Goal: Task Accomplishment & Management: Manage account settings

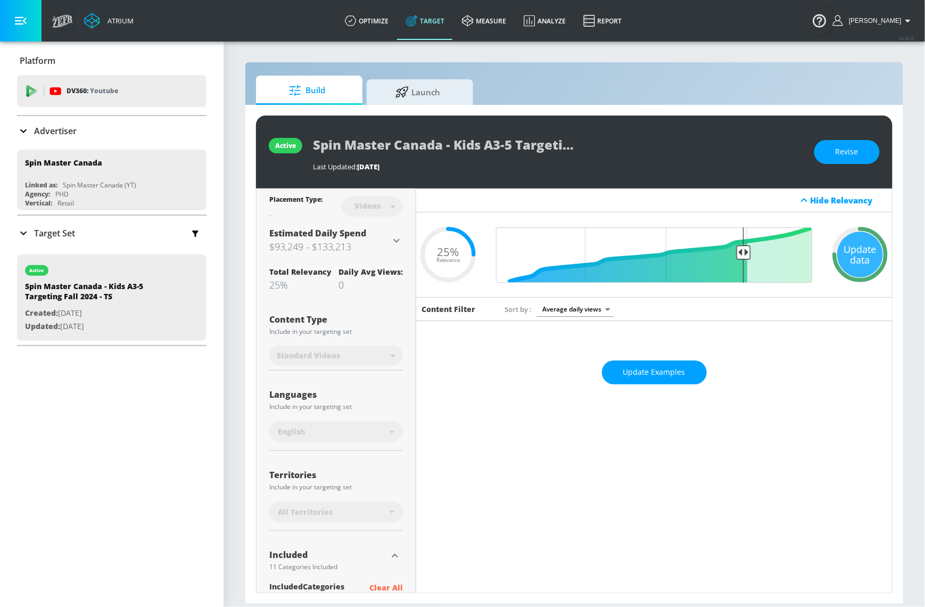
click at [27, 230] on icon at bounding box center [23, 233] width 13 height 13
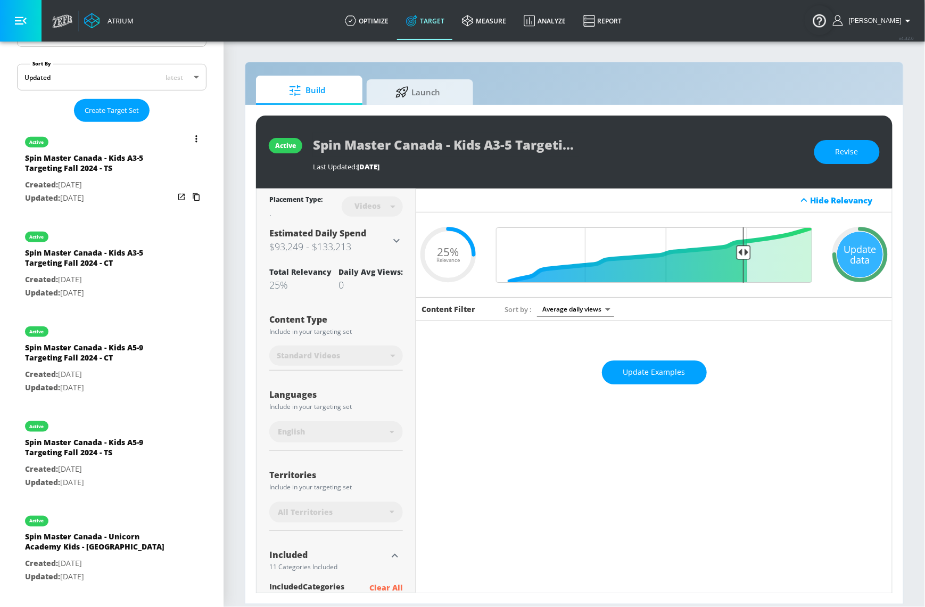
scroll to position [229, 0]
click at [195, 136] on icon "list of Target Set" at bounding box center [196, 137] width 2 height 7
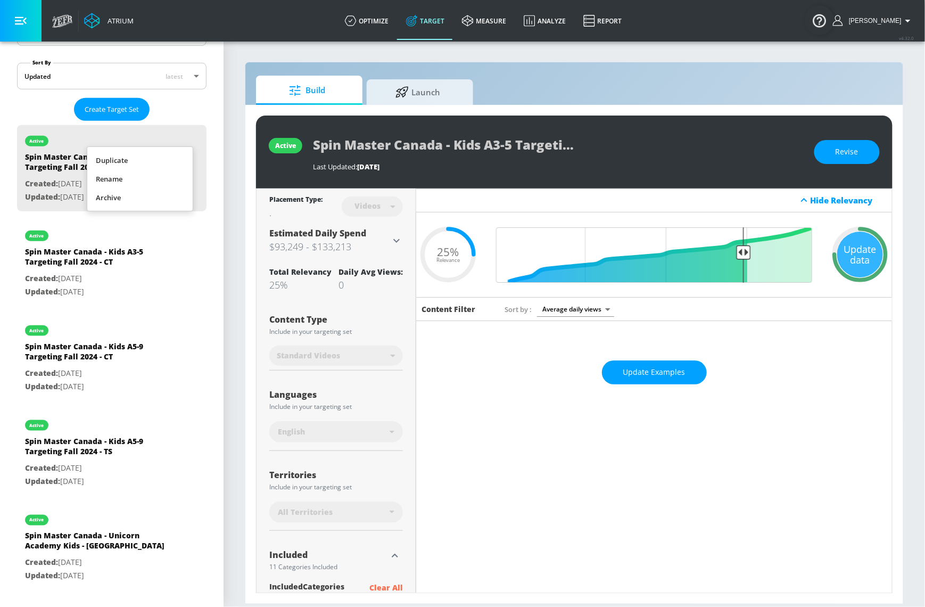
click at [148, 164] on li "Duplicate" at bounding box center [139, 160] width 105 height 19
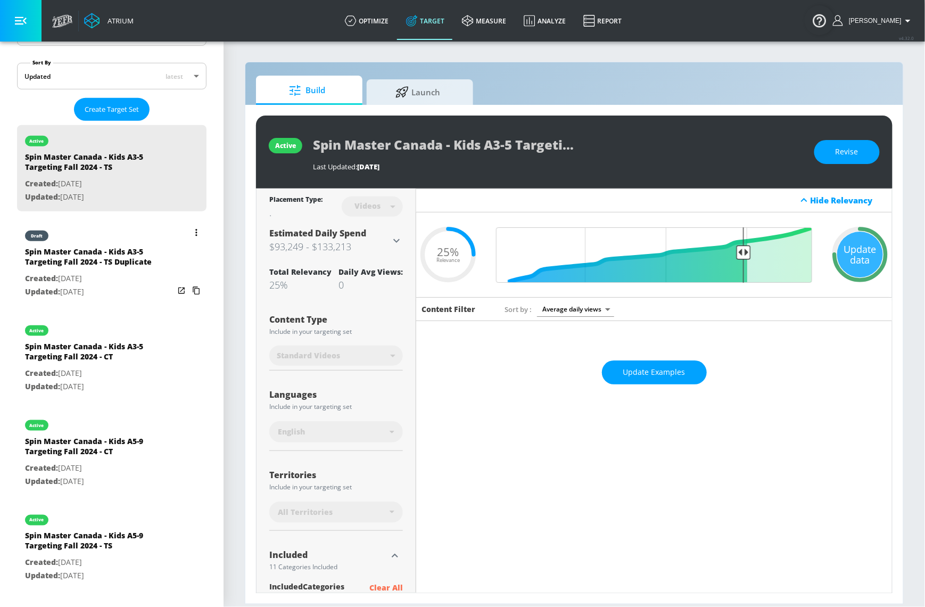
click at [89, 262] on div "Spin Master Canada - Kids A3-5 Targeting Fall 2024 - TS Duplicate" at bounding box center [99, 259] width 149 height 26
type input "Spin Master Canada - Kids A3-5 Targeting Fall 2024 - TS Duplicate"
type input "0.05"
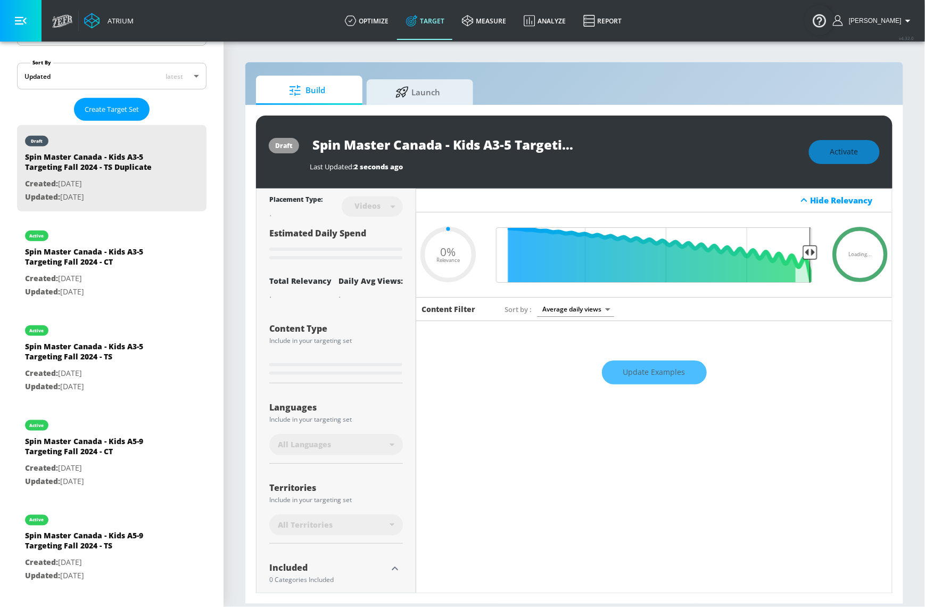
click at [489, 152] on input "Spin Master Canada - Kids A3-5 Targeting Fall 2024 - TS Duplicate" at bounding box center [443, 144] width 266 height 24
click at [461, 145] on input "Spin Master Canada - Kids A3-5 Targeting Fall 2024 - TS Duplicate" at bounding box center [443, 144] width 266 height 24
type input "Spin Master Canada - E A3-5 Targeting Fall 2024 - TS Duplicate"
type input "0.05"
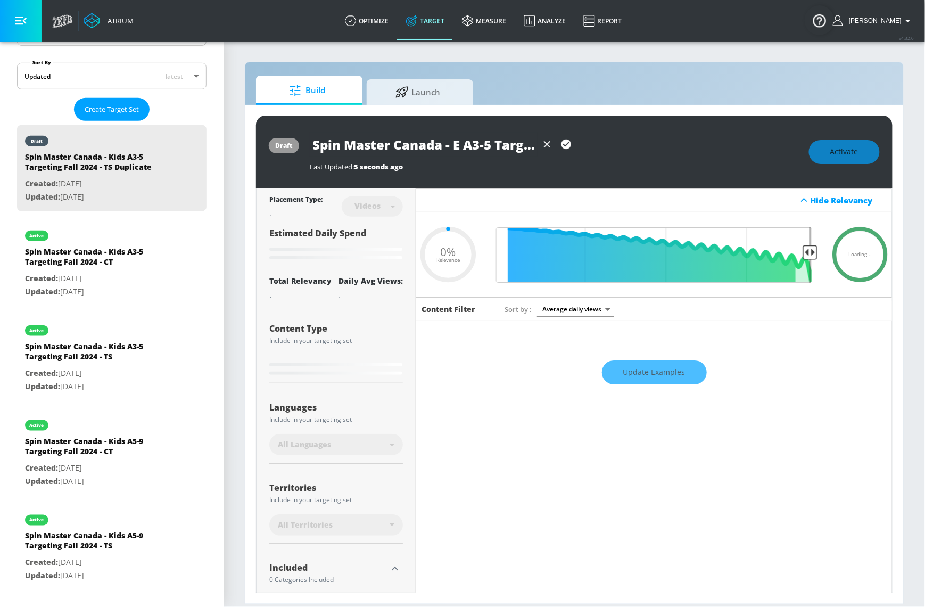
type input "Spin Master Canada - Ea A3-5 Targeting Fall 2024 - TS Duplicate"
type input "0.05"
type input "Spin Master Canada - Ear A3-5 Targeting Fall 2024 - TS Duplicate"
type input "0.05"
type input "Spin Master Canada - Earl A3-5 Targeting Fall 2024 - TS Duplicate"
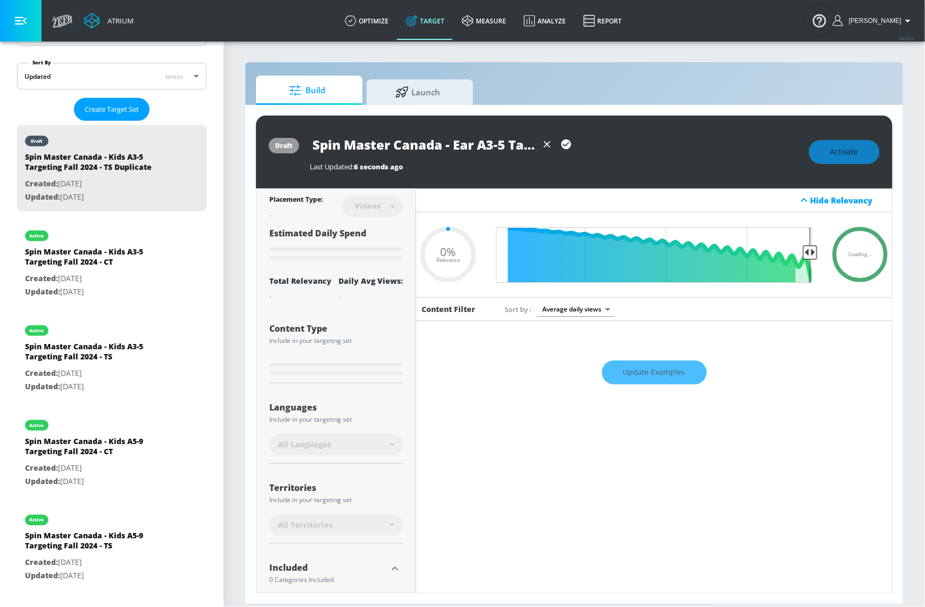
type input "0.05"
type input "Spin Master Canada - Early A3-5 Targeting Fall 2024 - TS Duplicate"
type input "0.05"
type input "Spin Master Canada - Early A3-5 Targeting Fall 2024 - TS Duplicate"
type input "0.05"
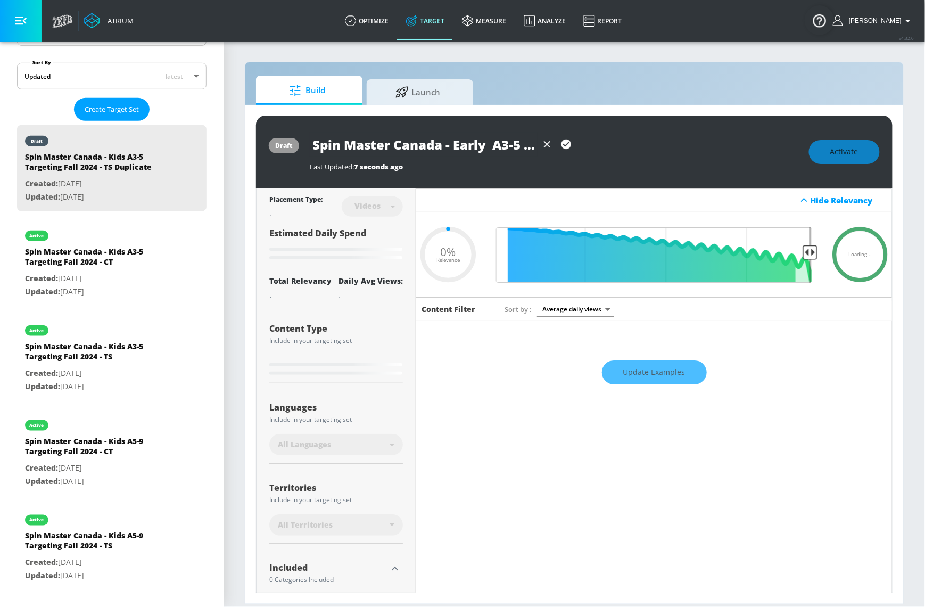
type input "Spin Master Canada - Early L A3-5 Targeting Fall 2024 - TS Duplicate"
type input "0.05"
type input "Spin Master Canada - Early Le A3-5 Targeting Fall 2024 - TS Duplicate"
type input "0.05"
type input "Spin Master Canada - Early Lea A3-5 Targeting Fall 2024 - TS Duplicate"
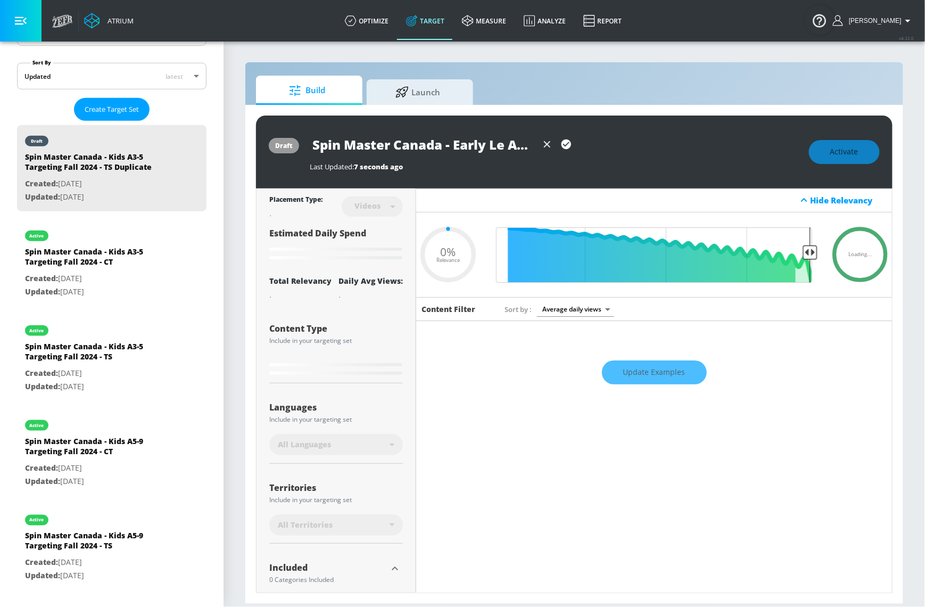
type input "0.05"
type input "Spin Master Canada - Early Lear A3-5 Targeting Fall 2024 - TS Duplicate"
type input "0.05"
type input "Spin Master Canada - Early Learn A3-5 Targeting Fall 2024 - TS Duplicate"
type input "0.05"
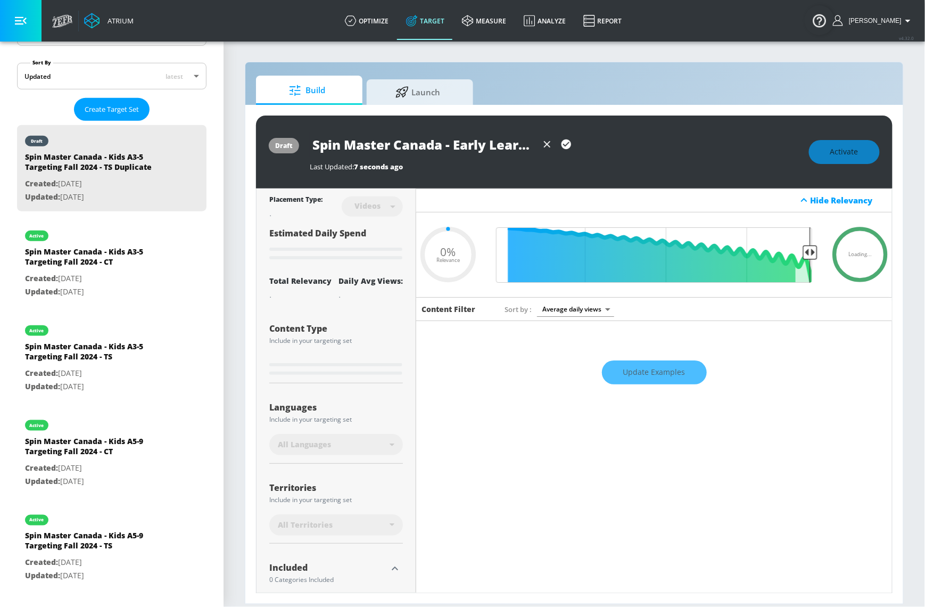
type input "Spin Master Canada - Early Learni A3-5 Targeting Fall 2024 - TS Duplicate"
type input "0.05"
type input "Spin Master Canada - Early Learnin A3-5 Targeting Fall 2024 - TS Duplicate"
type input "0.05"
type input "Spin Master Canada - Early Learning A3-5 Targeting Fall 2024 - TS Duplicate"
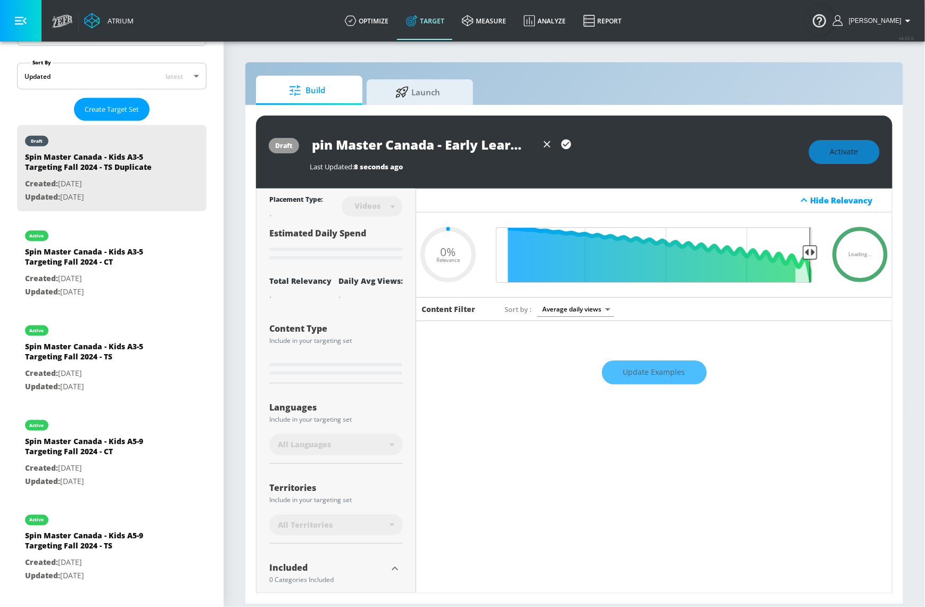
type input "0.05"
type input "Spin Master Canada - Early Learning A3- Targeting Fall 2024 - TS Duplicate"
type input "0.05"
type input "Spin Master Canada - Early Learning A3 Targeting Fall 2024 - TS Duplicate"
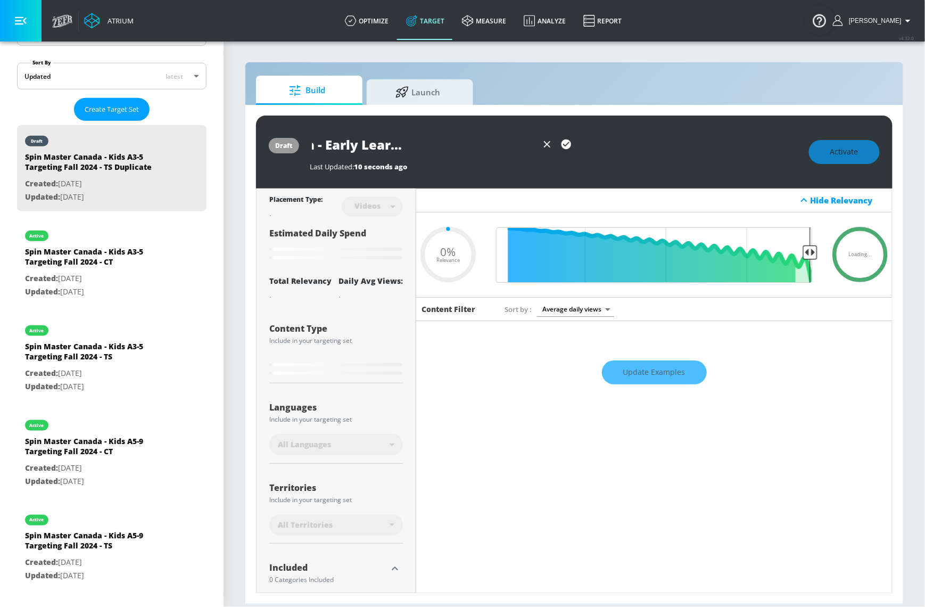
type input "0.05"
type input "Spin Master Canada - Early Learning A Targeting Fall 2024 - TS Duplicate"
type input "0.05"
type input "Spin Master Canada - Early Learning A0 Targeting Fall 2024 - TS Duplicate"
type input "0.05"
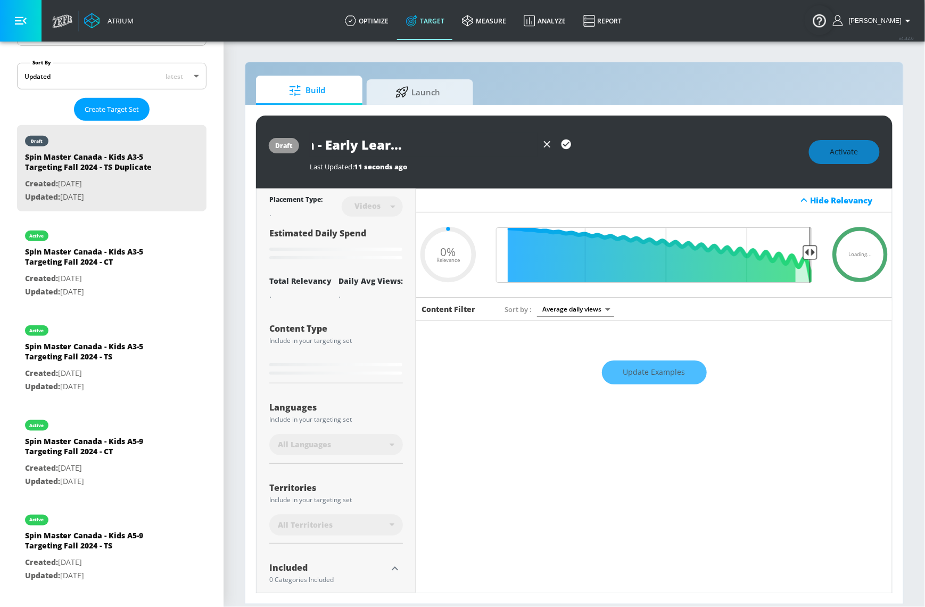
type input "Spin Master Canada - Early Learning A0- Targeting Fall 2024 - TS Duplicate"
type input "0.25"
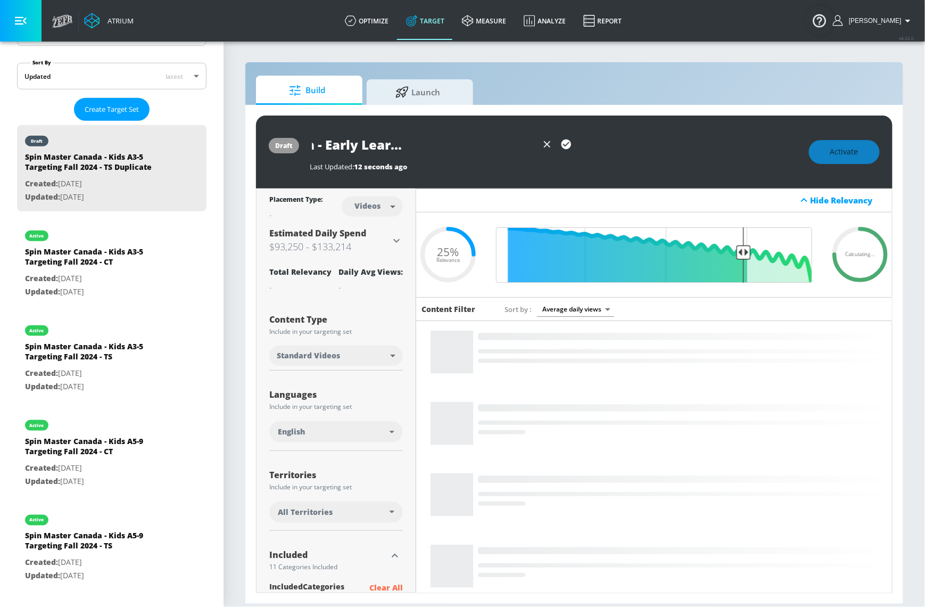
scroll to position [0, 241]
click at [514, 148] on input "Spin Master Canada - Early Learning A0-3 Targeting Fall 2024 - TS Duplicate" at bounding box center [424, 144] width 228 height 24
click at [568, 146] on icon "button" at bounding box center [566, 144] width 10 height 10
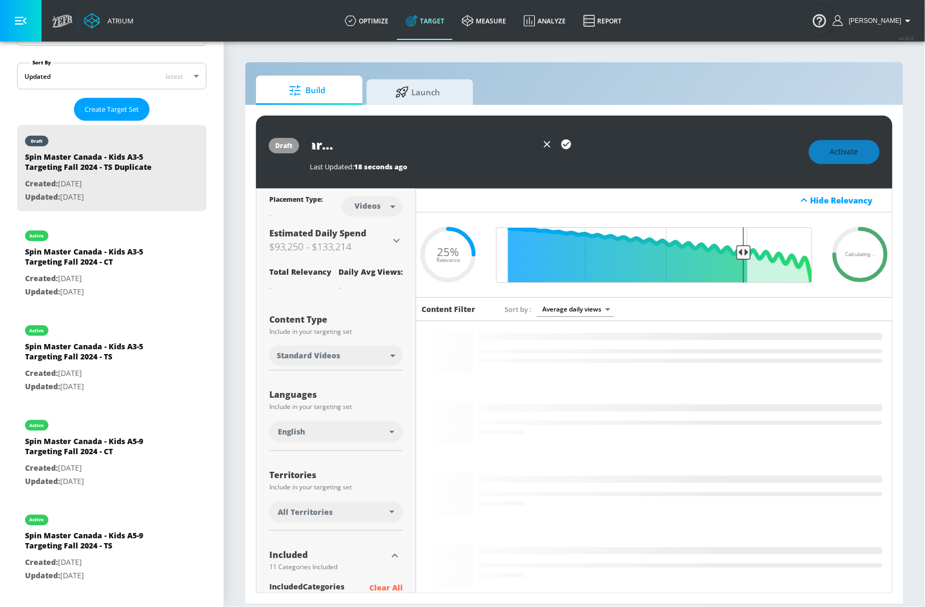
scroll to position [0, 0]
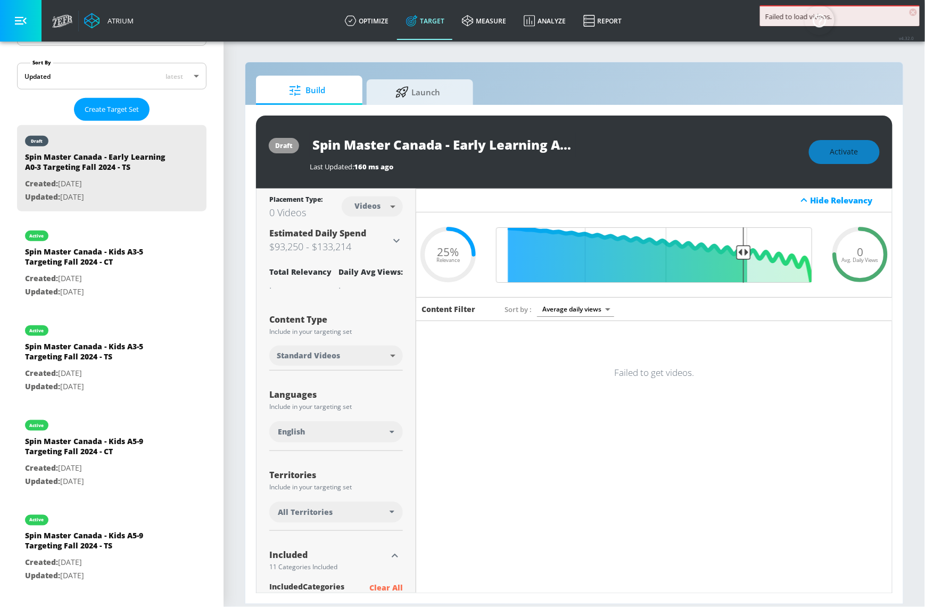
click at [480, 146] on input "Spin Master Canada - Early Learning A0-3 Targeting Fall 2024 - TS" at bounding box center [443, 144] width 266 height 24
click at [591, 148] on div "Spin Master Canada - Early Learning A0-3 Targeting Fall 2024 - TS" at bounding box center [554, 144] width 488 height 24
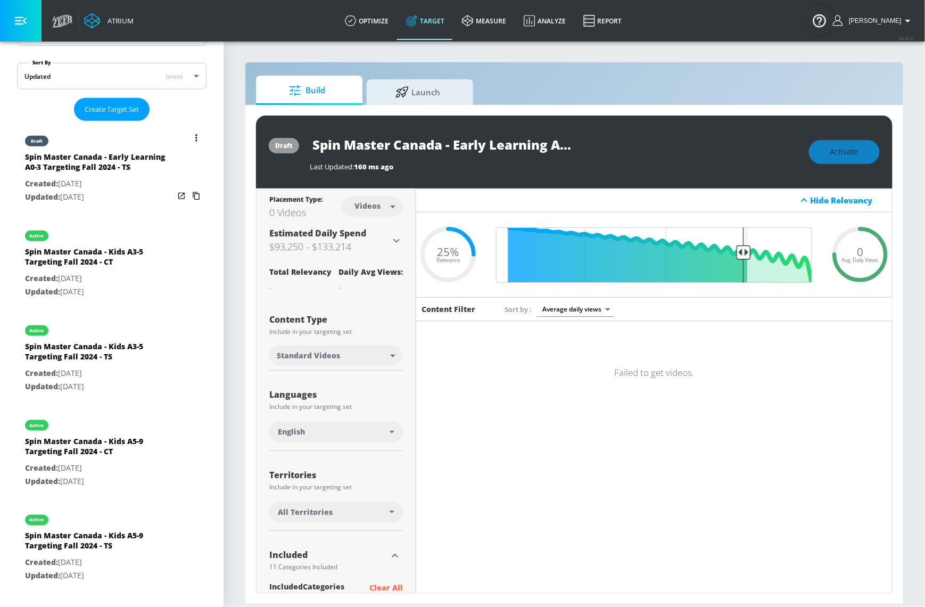
click at [195, 137] on icon "list of Target Set" at bounding box center [196, 137] width 2 height 7
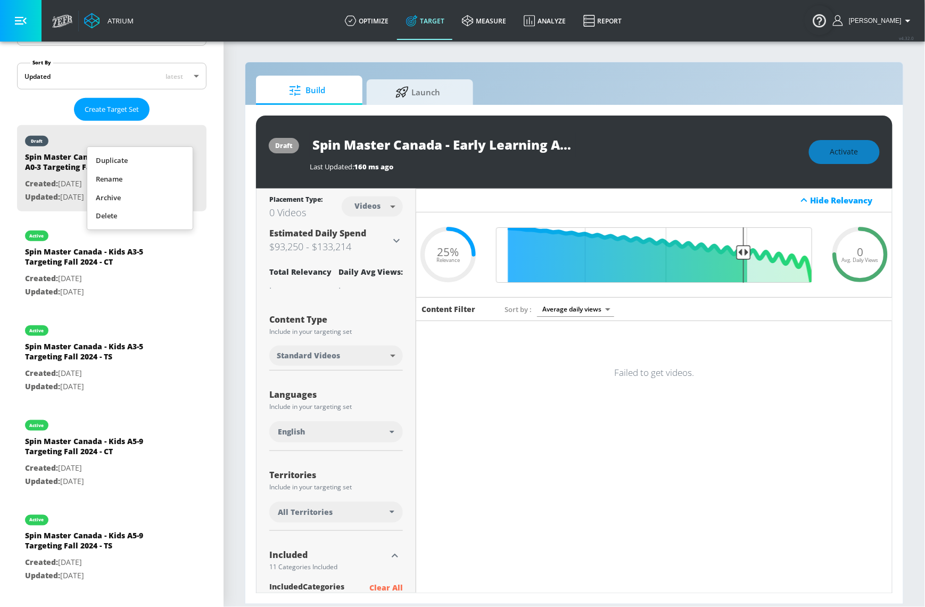
click at [163, 181] on li "Rename" at bounding box center [139, 179] width 105 height 19
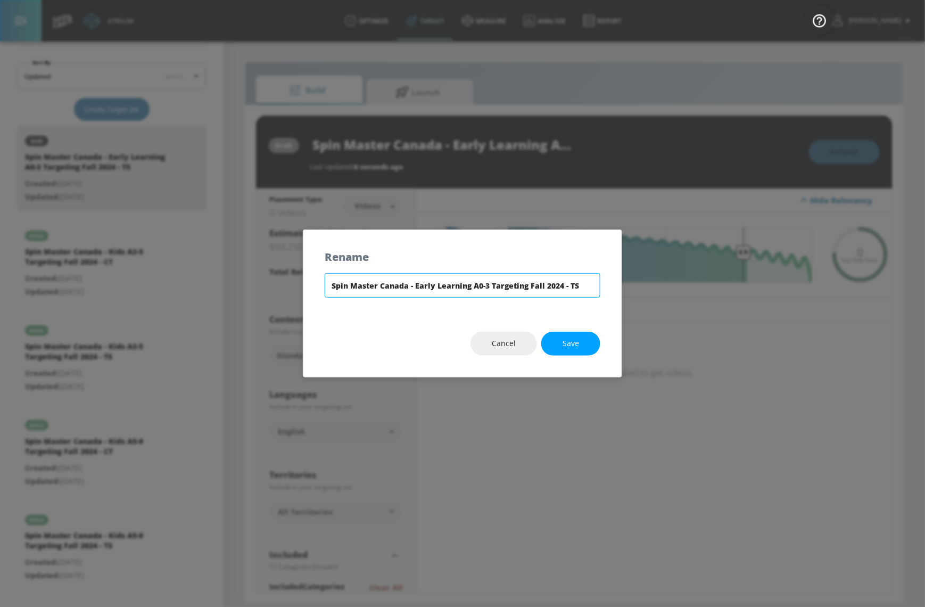
click at [478, 291] on input "Spin Master Canada - Early Learning A0-3 Targeting Fall 2024 - TS" at bounding box center [463, 285] width 276 height 24
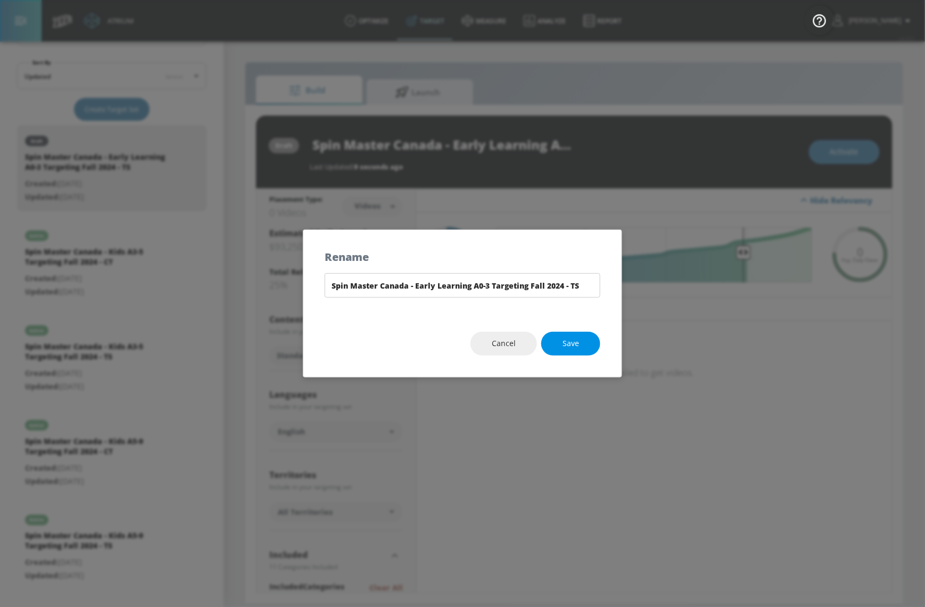
click at [576, 349] on span "Save" at bounding box center [570, 343] width 16 height 13
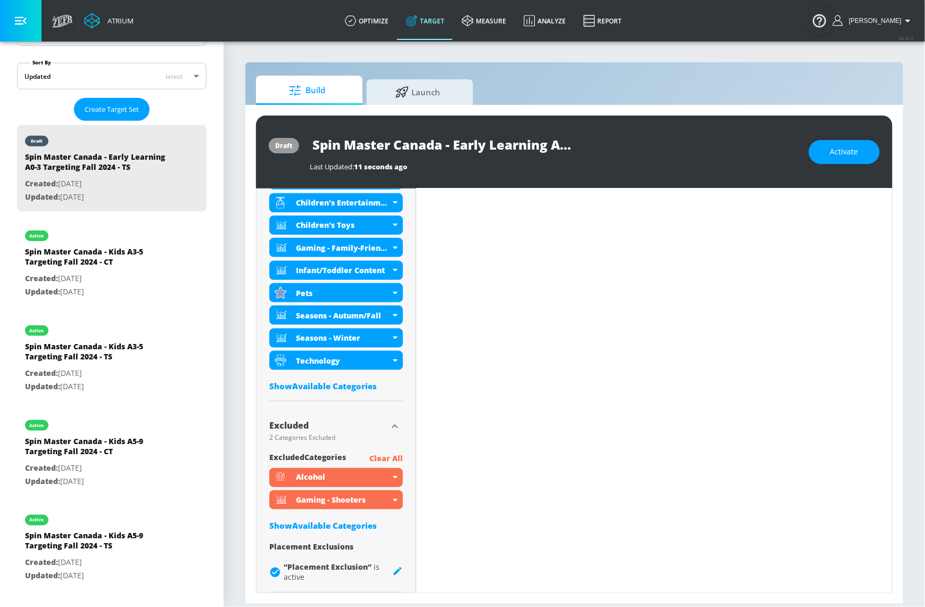
scroll to position [481, 0]
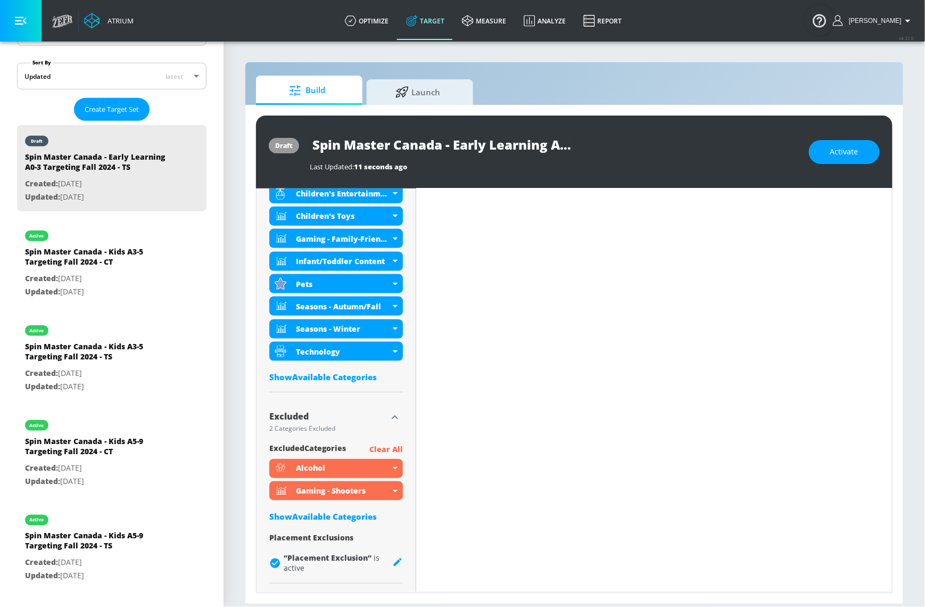
click at [343, 372] on div "Show Available Categories" at bounding box center [336, 376] width 134 height 11
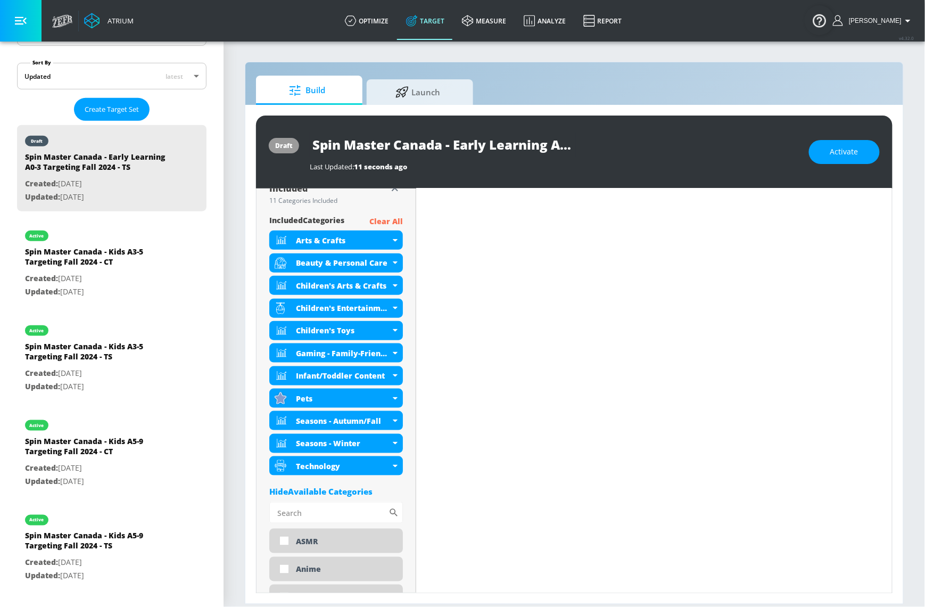
scroll to position [0, 0]
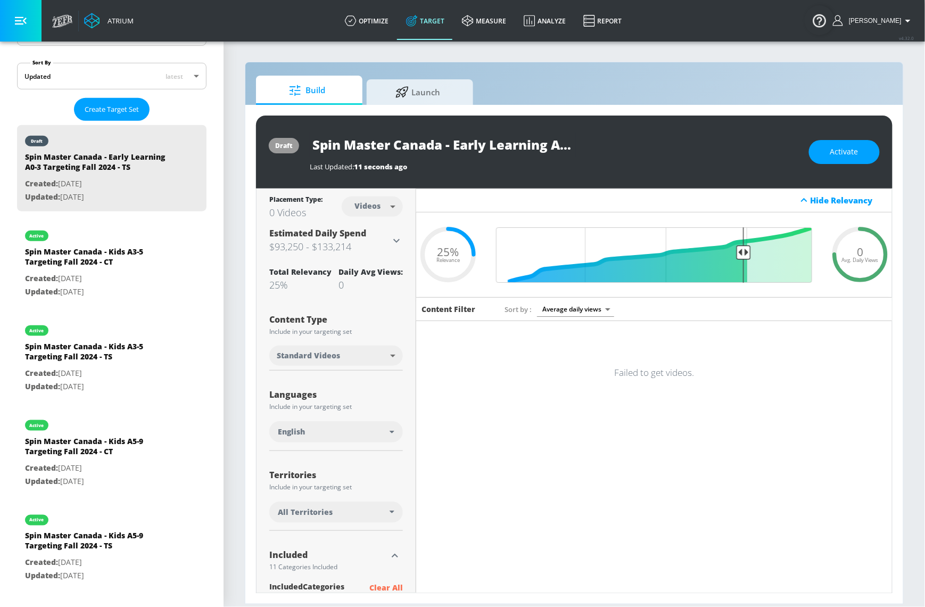
click at [840, 165] on div "draft Spin Master Canada - Early Learning A0-3 Targeting Fall 2024 - TS Last Up…" at bounding box center [574, 151] width 636 height 73
click at [846, 161] on button "Activate" at bounding box center [844, 152] width 71 height 24
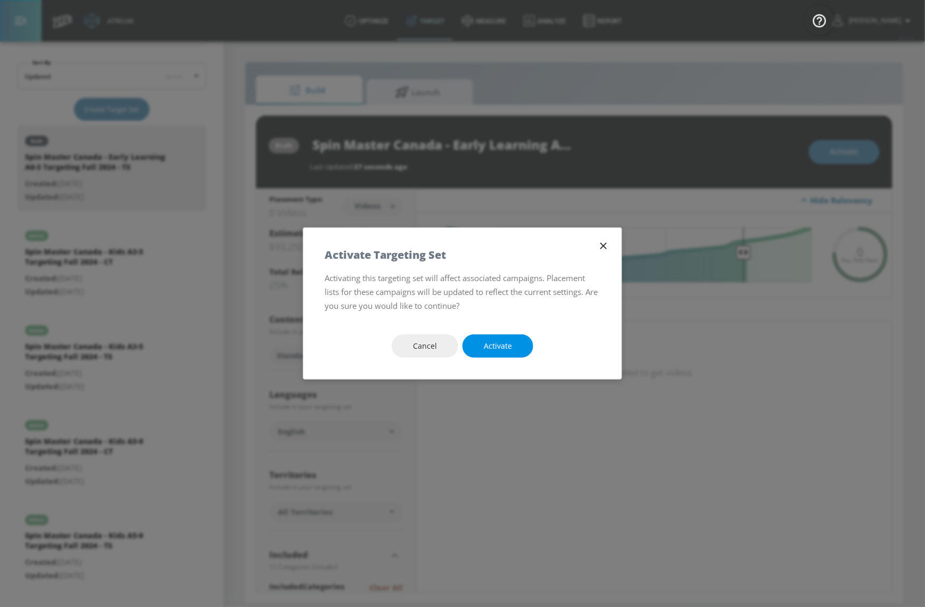
click at [499, 352] on button "Activate" at bounding box center [497, 346] width 71 height 24
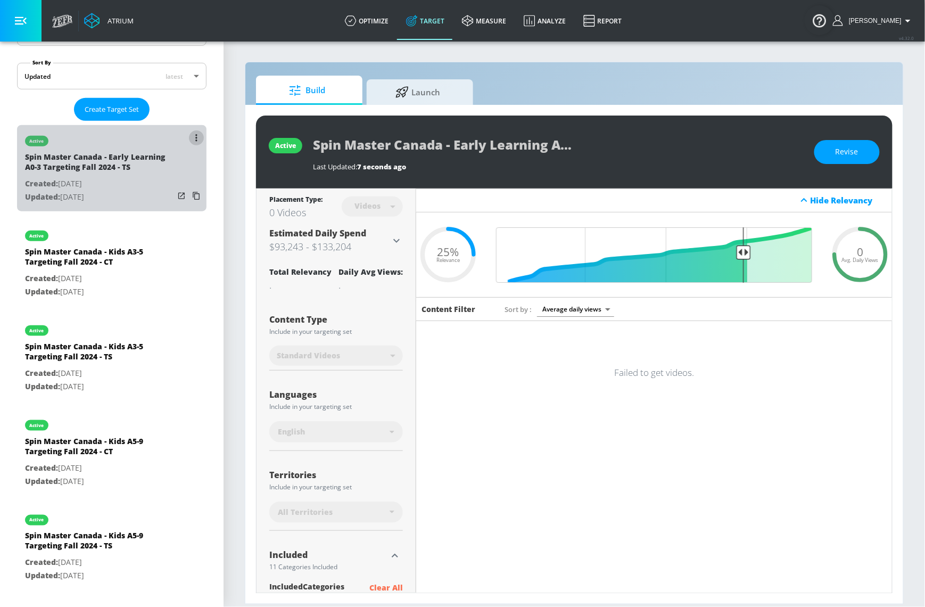
click at [189, 136] on button "list of Target Set" at bounding box center [196, 137] width 15 height 15
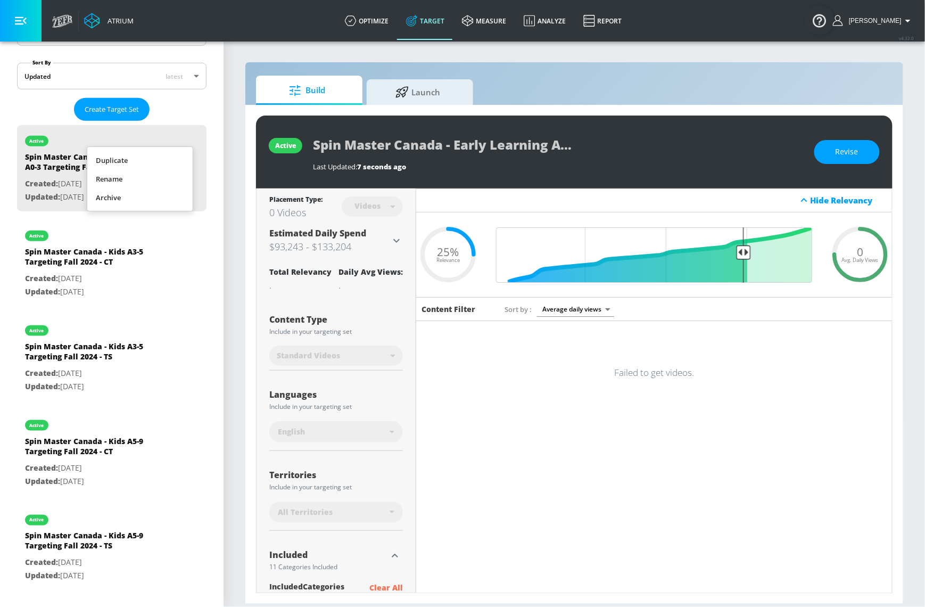
click at [171, 163] on li "Duplicate" at bounding box center [139, 160] width 105 height 19
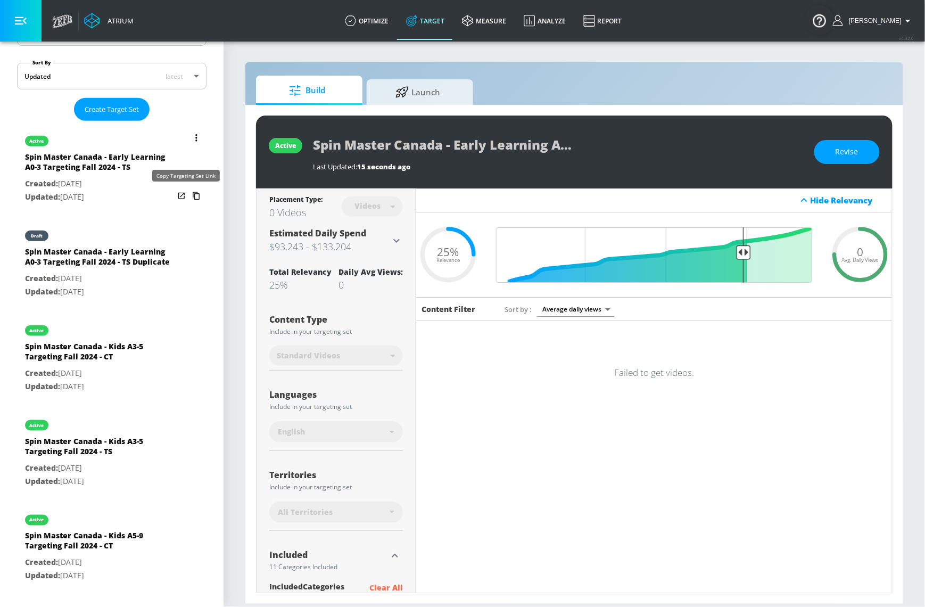
click at [188, 196] on icon "list of Target Set" at bounding box center [196, 195] width 17 height 17
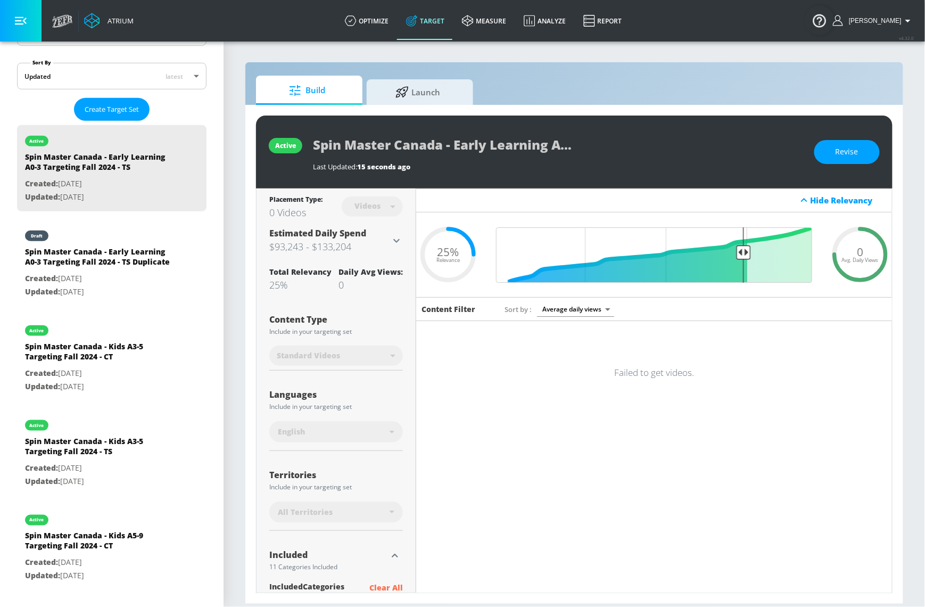
click at [852, 262] on span "Avg. Daily Views" at bounding box center [860, 259] width 37 height 5
click at [154, 264] on div "Spin Master Canada - Early Learning A0-3 Targeting Fall 2024 - TS Duplicate" at bounding box center [99, 259] width 149 height 26
type input "Spin Master Canada - Early Learning A0-3 Targeting Fall 2024 - TS Duplicate"
type input "0.05"
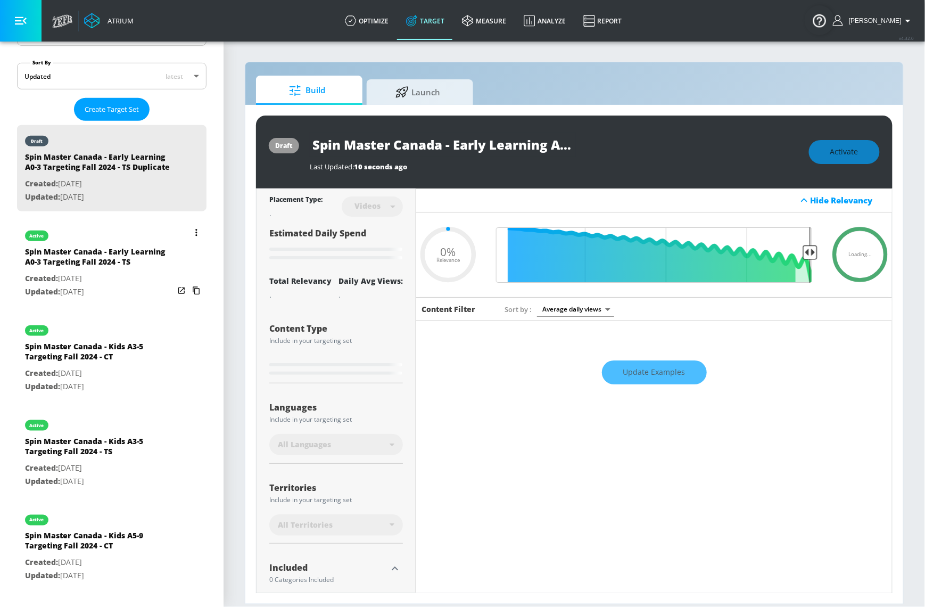
click at [138, 264] on div "Spin Master Canada - Early Learning A0-3 Targeting Fall 2024 - TS" at bounding box center [99, 259] width 149 height 26
type input "Spin Master Canada - Early Learning A0-3 Targeting Fall 2024 - TS"
type input "0.05"
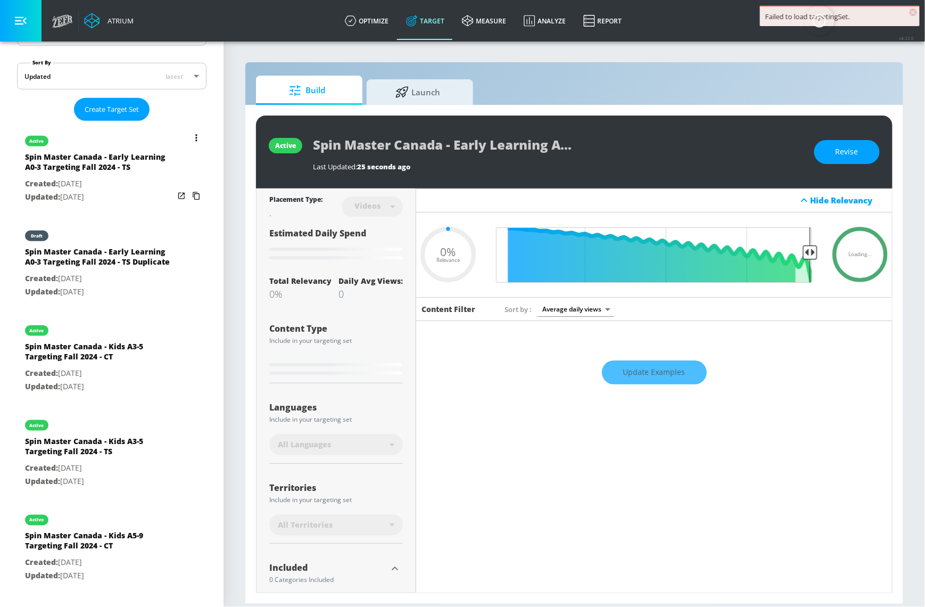
drag, startPoint x: 129, startPoint y: 263, endPoint x: 163, endPoint y: 311, distance: 58.9
click at [129, 263] on div "Spin Master Canada - Early Learning A0-3 Targeting Fall 2024 - TS Duplicate" at bounding box center [99, 259] width 149 height 26
type input "Spin Master Canada - Early Learning A0-3 Targeting Fall 2024 - TS Duplicate"
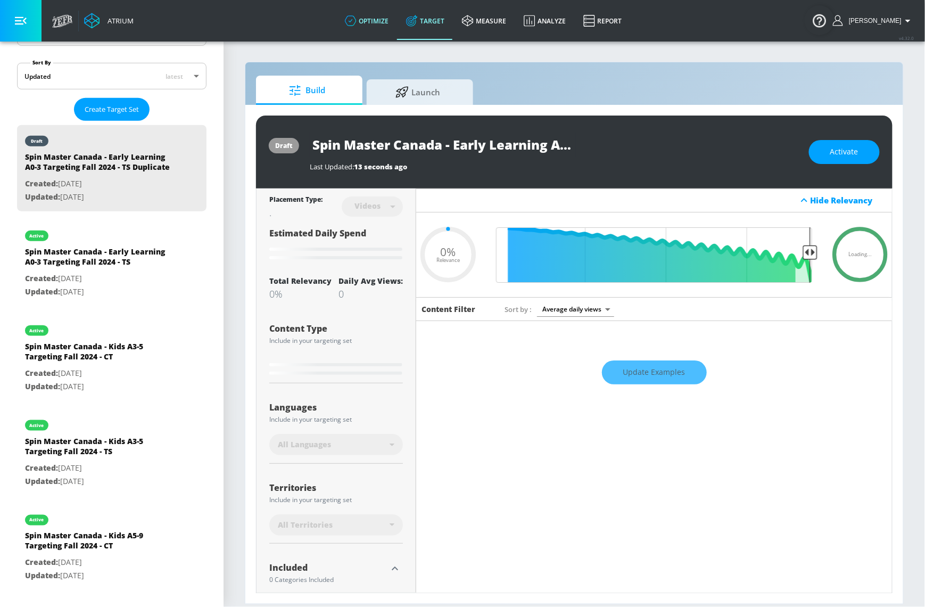
type input "0.25"
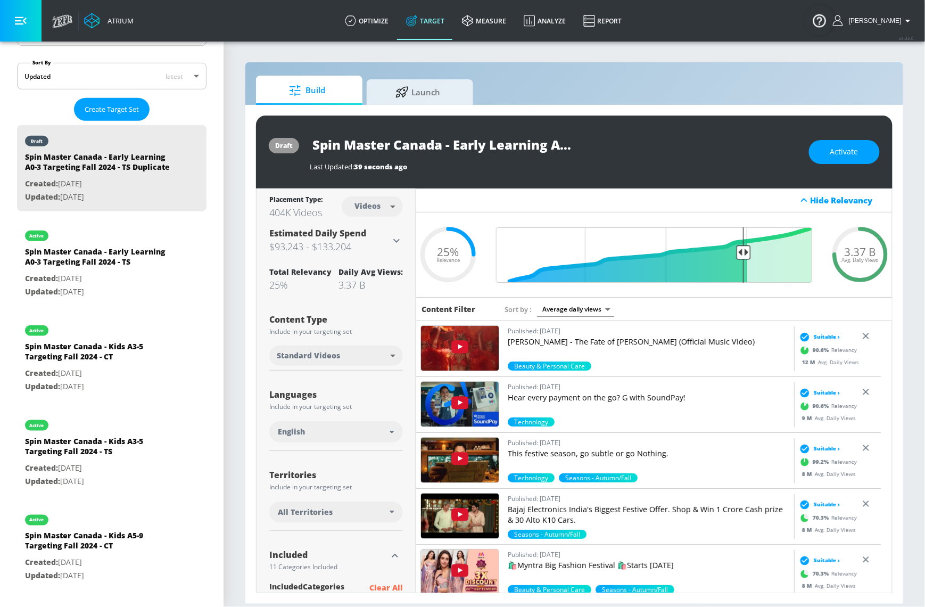
drag, startPoint x: 417, startPoint y: 195, endPoint x: 380, endPoint y: 207, distance: 38.9
click at [417, 195] on div "Hide Relevancy" at bounding box center [654, 200] width 476 height 24
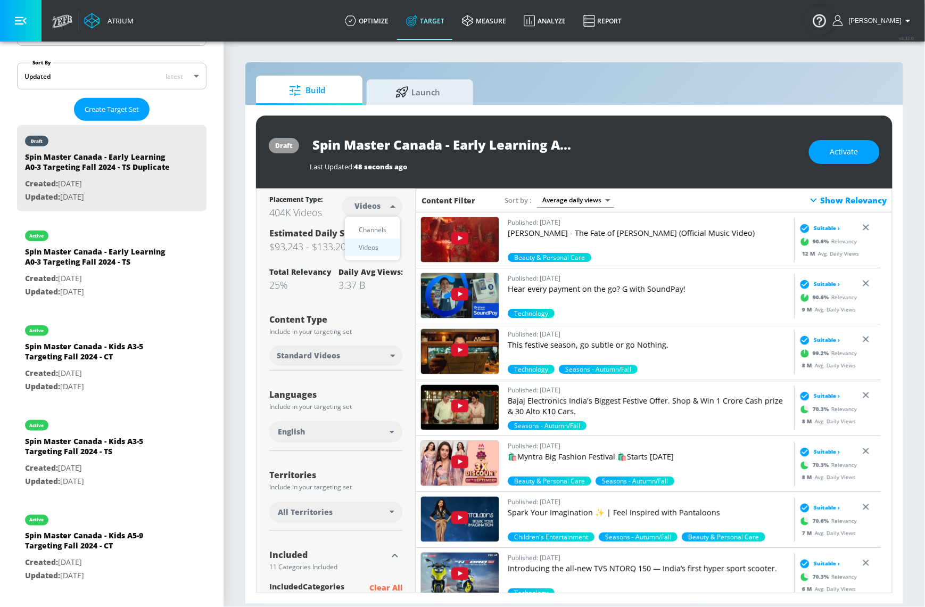
click at [380, 207] on body "Atrium optimize Target measure Analyze Report optimize Target measure Analyze R…" at bounding box center [462, 303] width 925 height 607
click at [380, 229] on div "Channels" at bounding box center [372, 229] width 38 height 11
type input "channels"
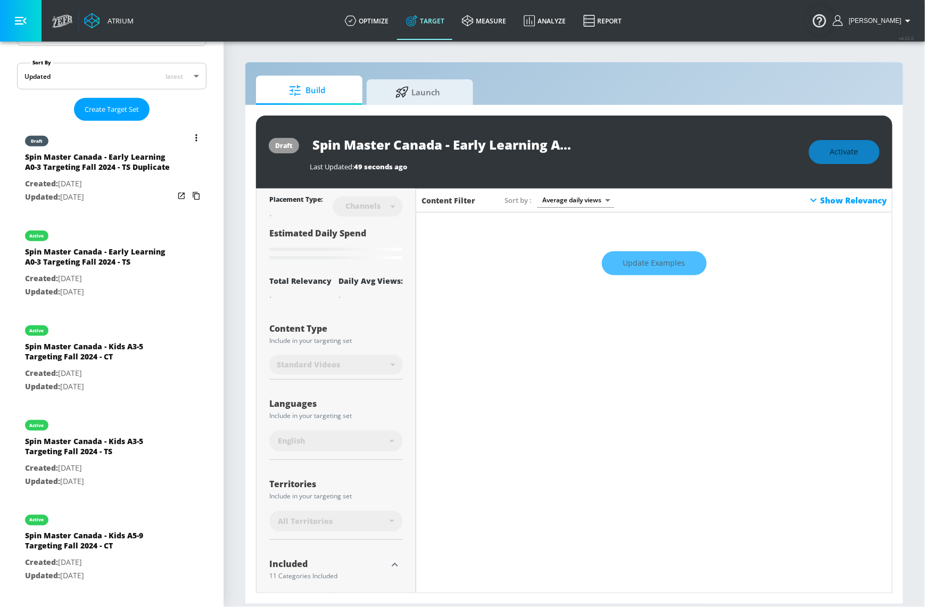
click at [195, 134] on icon "list of Target Set" at bounding box center [196, 137] width 2 height 7
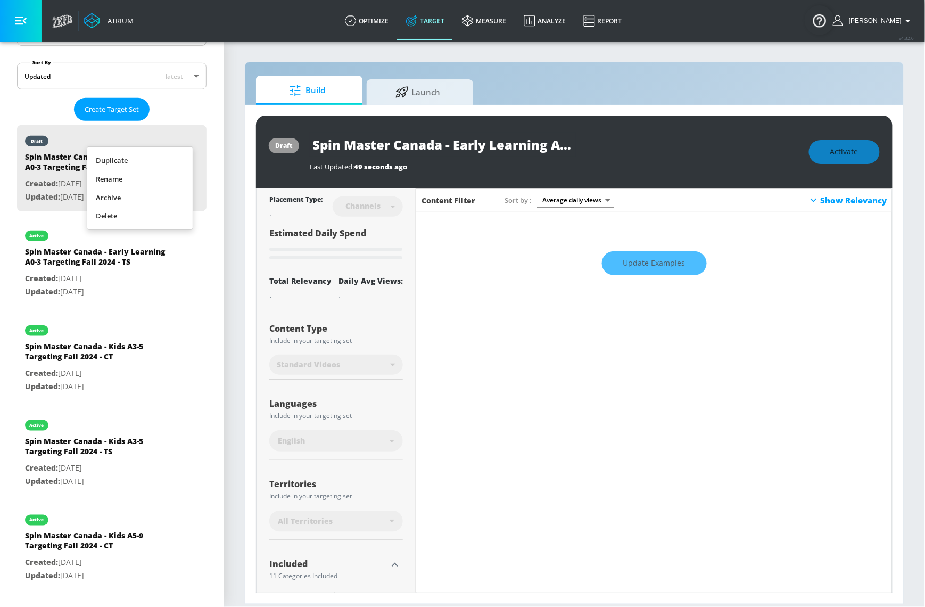
click at [149, 175] on li "Rename" at bounding box center [139, 179] width 105 height 19
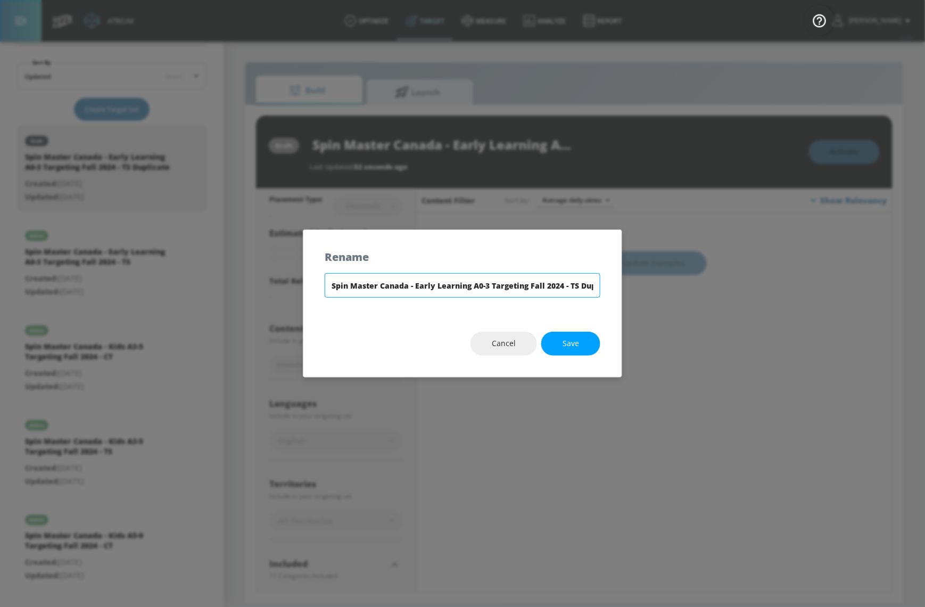
click at [582, 283] on input "Spin Master Canada - Early Learning A0-3 Targeting Fall 2024 - TS Duplicate" at bounding box center [463, 285] width 276 height 24
drag, startPoint x: 569, startPoint y: 288, endPoint x: 639, endPoint y: 290, distance: 70.3
click at [639, 290] on div "Rename Spin Master Canada - Early Learning A0-3 Targeting Fall 2024 - TS Duplic…" at bounding box center [462, 303] width 925 height 607
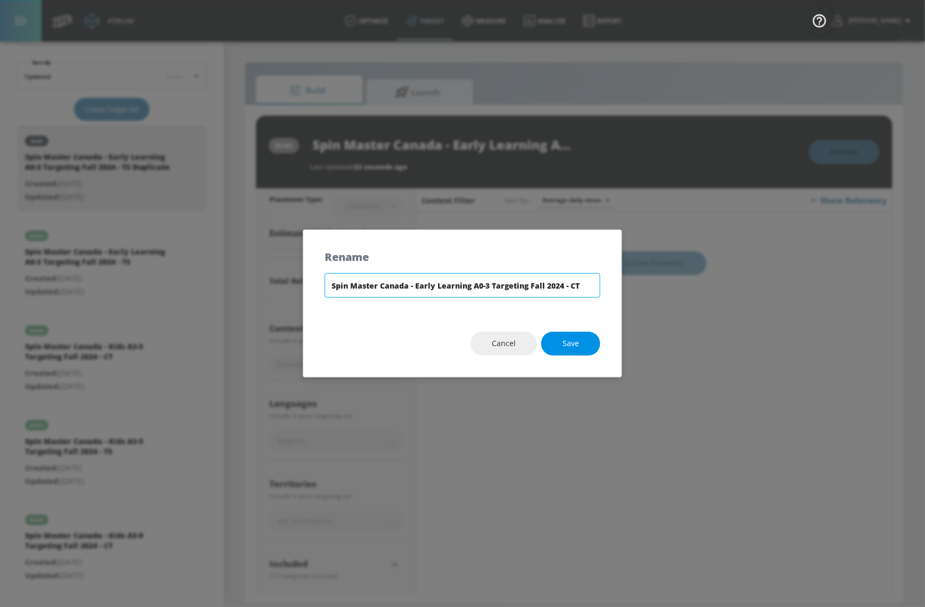
type input "Spin Master Canada - Early Learning A0-3 Targeting Fall 2024 - CT"
click at [548, 348] on button "Save" at bounding box center [570, 343] width 59 height 24
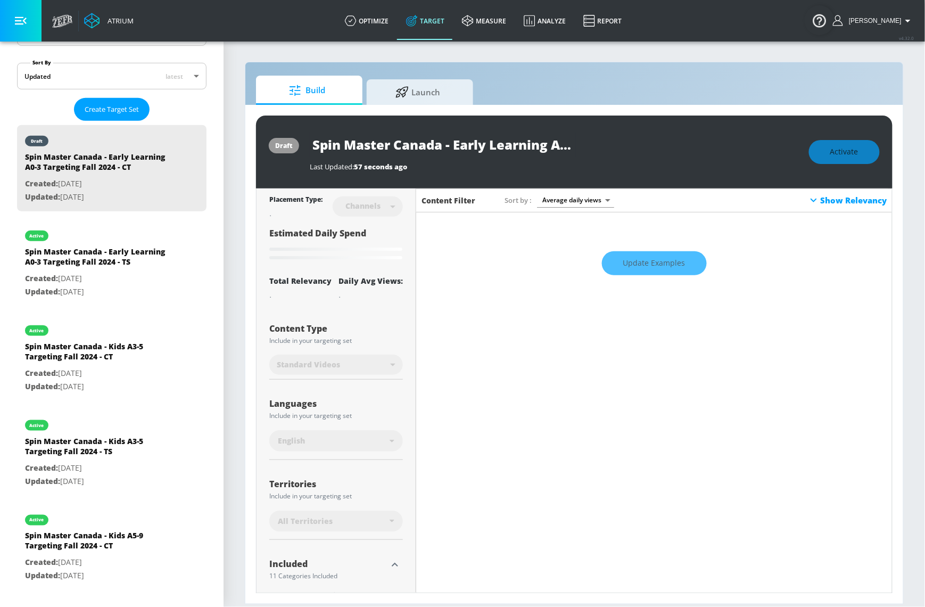
click at [846, 156] on div "Activate" at bounding box center [844, 152] width 71 height 24
click at [833, 154] on div "Activate" at bounding box center [844, 152] width 71 height 24
click at [658, 253] on div "Update Examples" at bounding box center [654, 263] width 476 height 37
type input "Spin Master Canada - Early Learning A0-3 Targeting Fall 2024 - TS Duplicate"
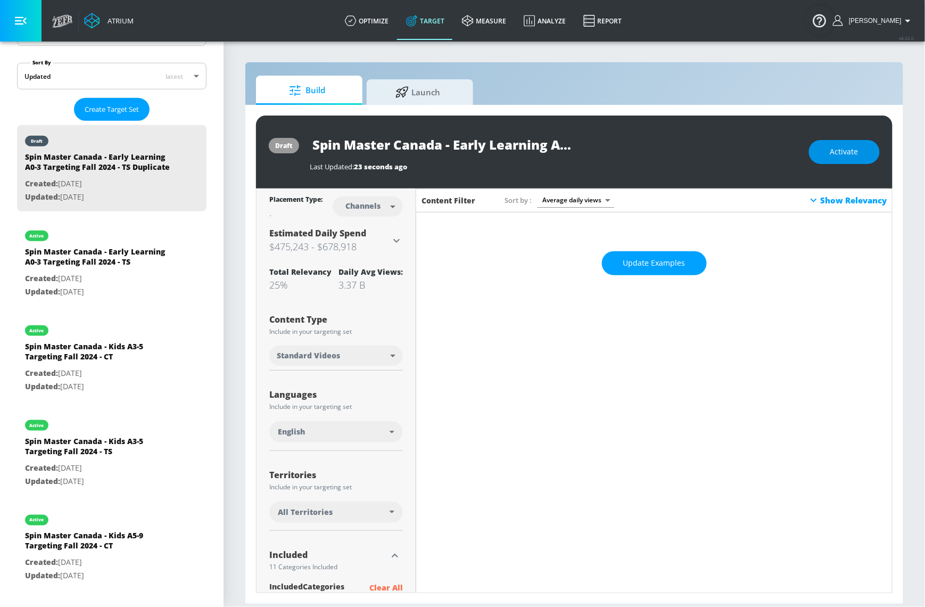
click at [845, 161] on button "Activate" at bounding box center [844, 152] width 71 height 24
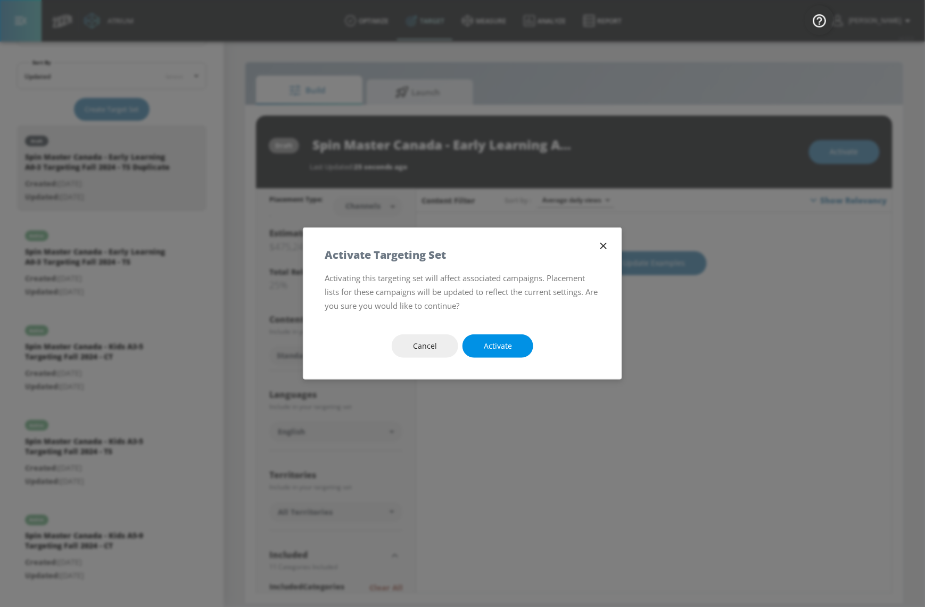
click at [492, 351] on span "Activate" at bounding box center [498, 345] width 28 height 13
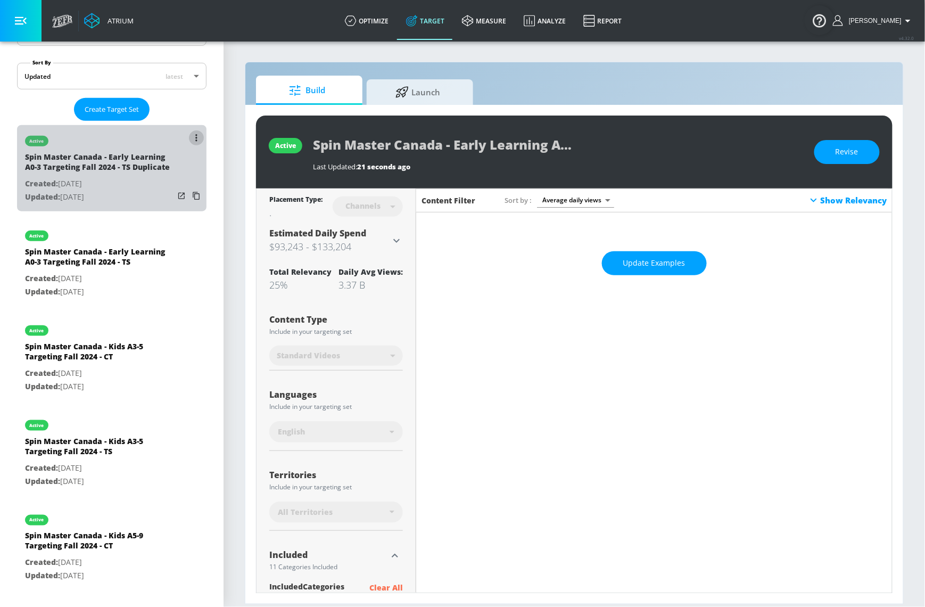
click at [189, 139] on button "list of Target Set" at bounding box center [196, 137] width 15 height 15
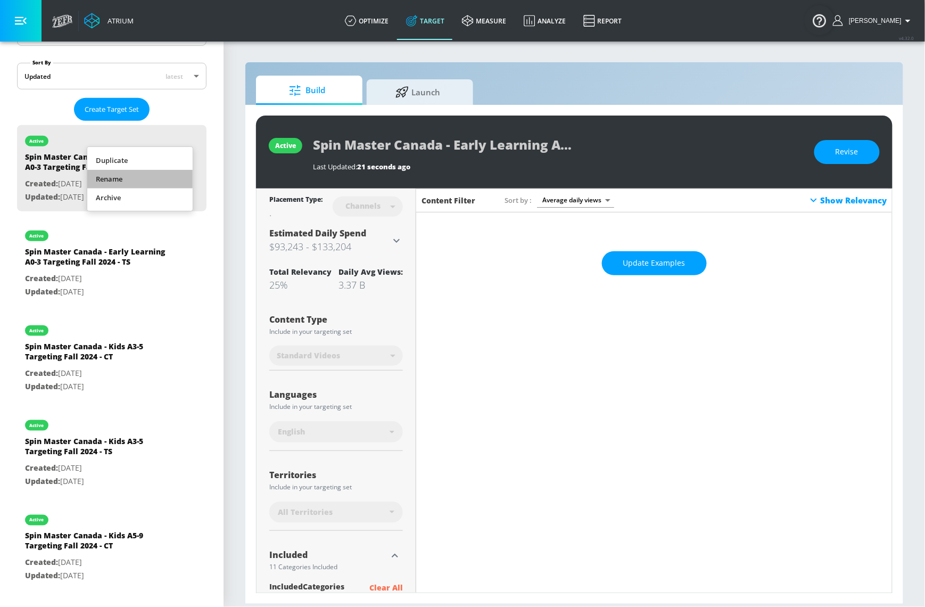
click at [157, 179] on li "Rename" at bounding box center [139, 179] width 105 height 19
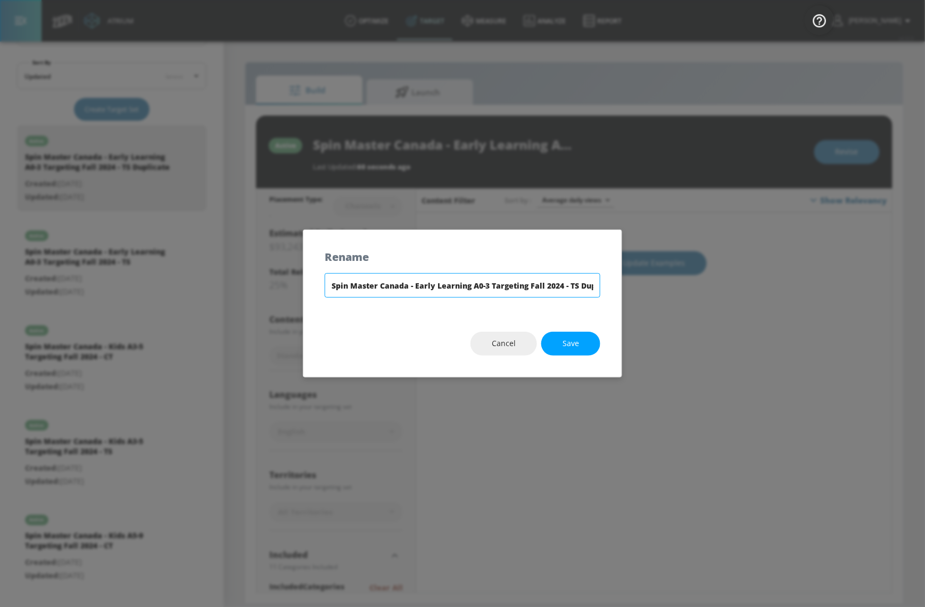
scroll to position [0, 22]
drag, startPoint x: 568, startPoint y: 284, endPoint x: 680, endPoint y: 288, distance: 111.8
click at [680, 288] on div "Rename Spin Master Canada - Early Learning A0-3 Targeting Fall 2024 - TS Duplic…" at bounding box center [462, 303] width 925 height 607
click at [539, 280] on input "Spin Master Canada - Early Learning A0-3 Targeting Fall 2024 - CT" at bounding box center [463, 285] width 276 height 24
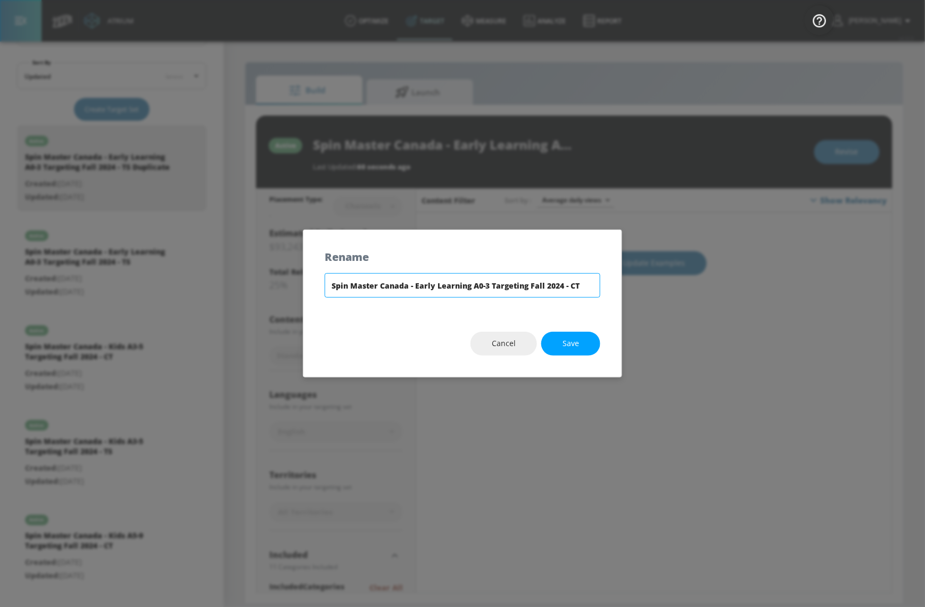
click at [539, 280] on input "Spin Master Canada - Early Learning A0-3 Targeting Fall 2024 - CT" at bounding box center [463, 285] width 276 height 24
type input "Spin Master Canada - Early Learning A0-3 Targeting Fall 2024 - CT"
click at [570, 342] on span "Save" at bounding box center [570, 343] width 16 height 13
type input "Spin Master Canada - Early Learning A0-3 Targeting Fall 2024 - CT"
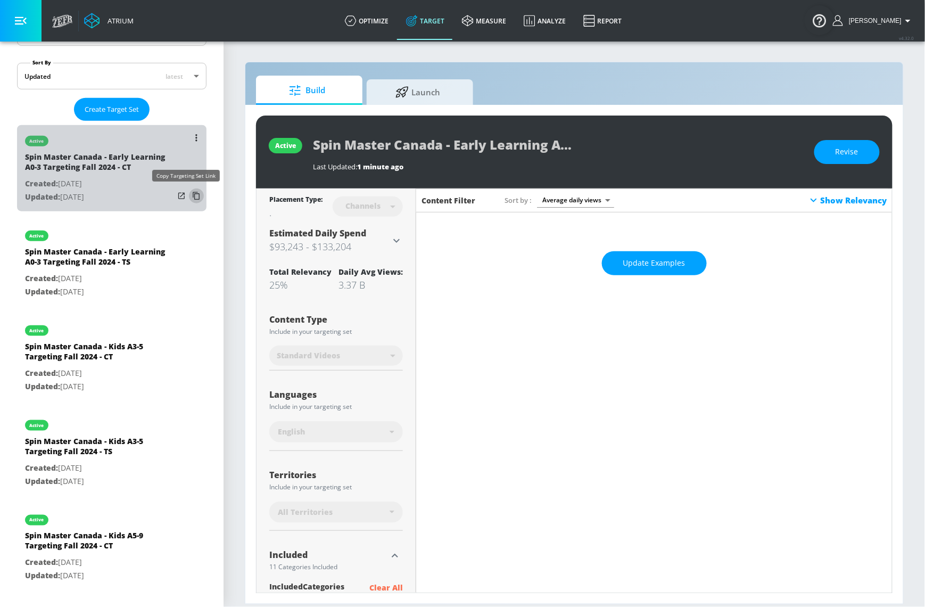
click at [193, 197] on icon "list of Target Set" at bounding box center [196, 196] width 7 height 8
